Goal: Information Seeking & Learning: Learn about a topic

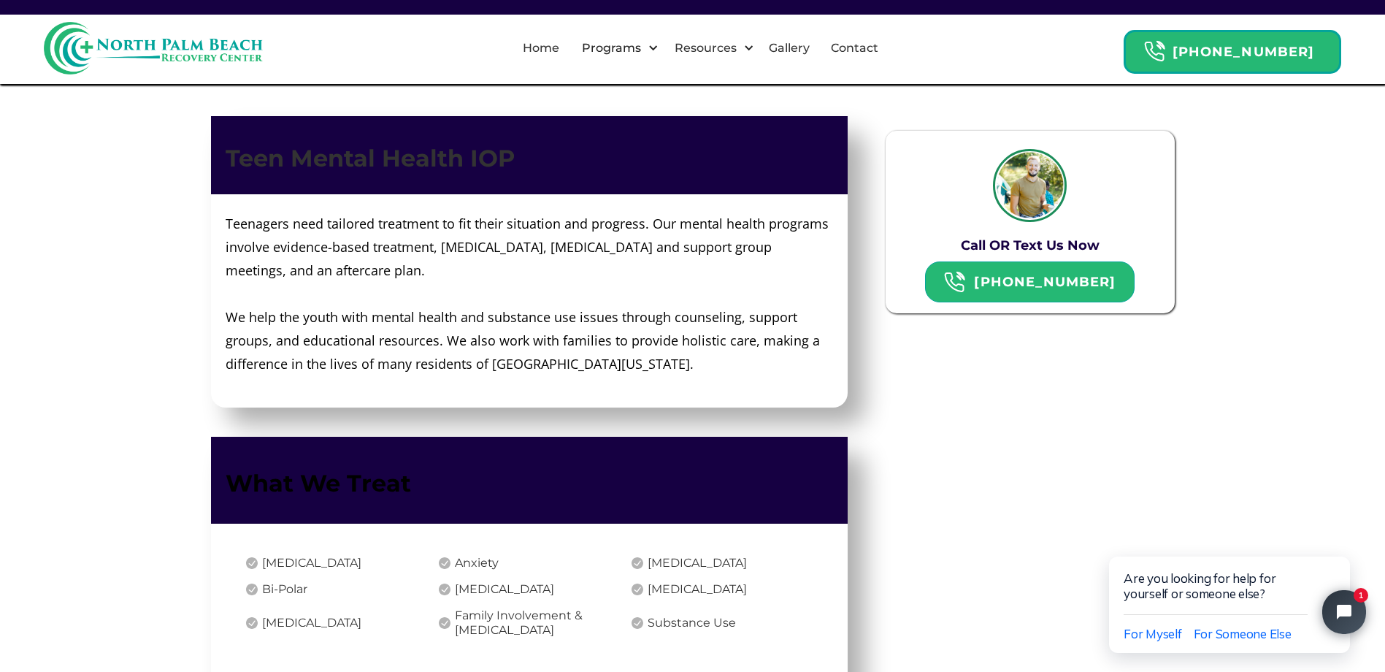
scroll to position [1022, 0]
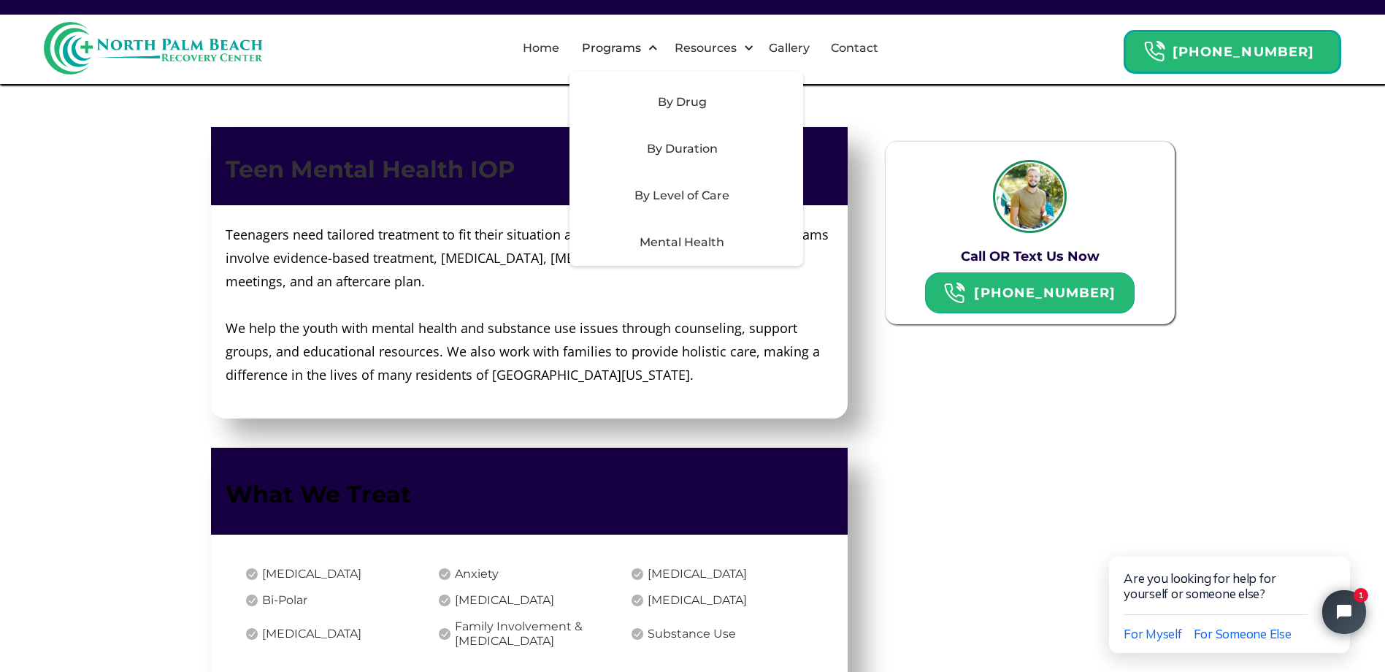
click at [678, 196] on div "By Level of Care" at bounding box center [681, 196] width 207 height 18
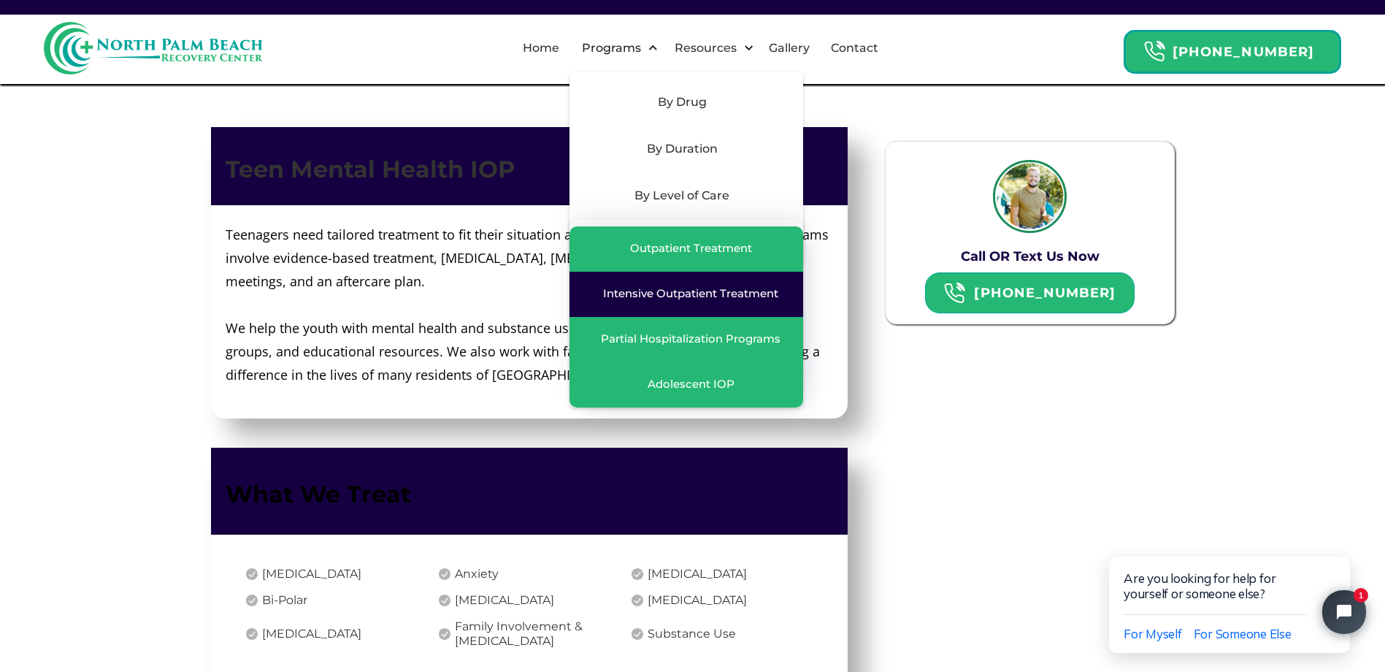
click at [704, 295] on div "Intensive Outpatient Treatment" at bounding box center [690, 293] width 175 height 15
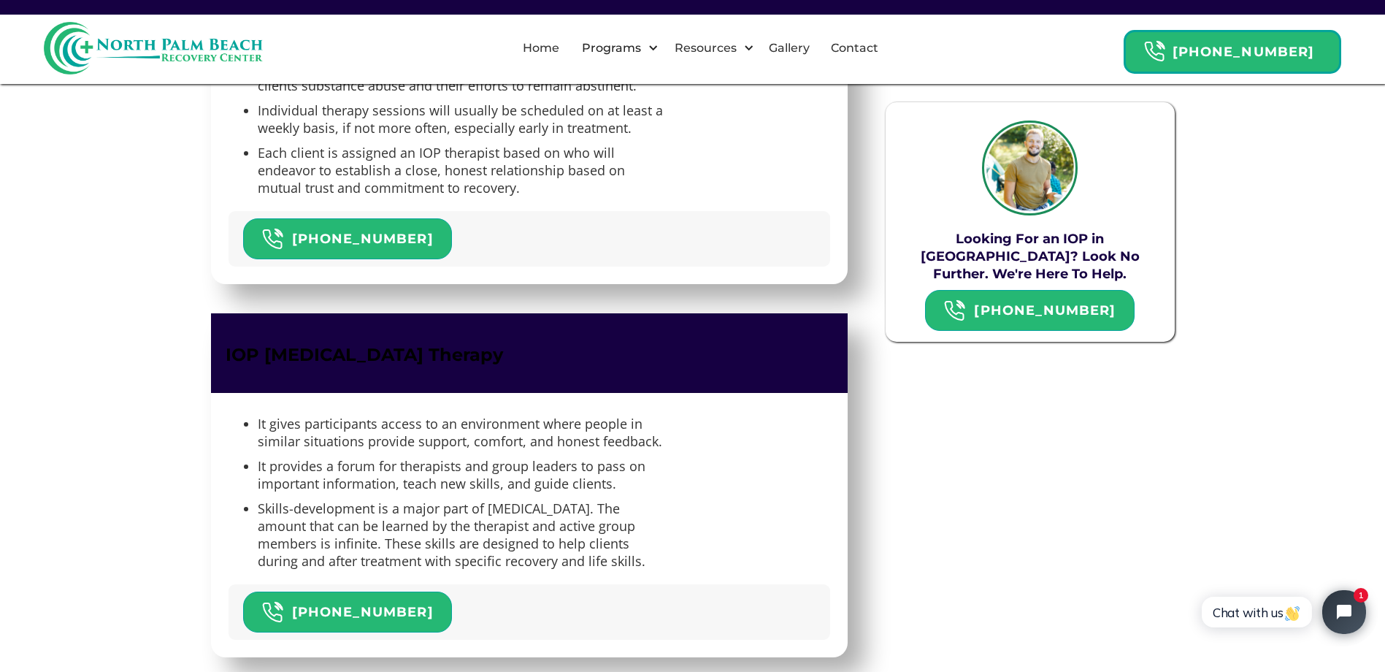
scroll to position [3140, 0]
